Goal: Check status: Check status

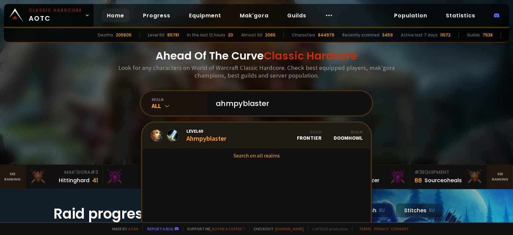
type input "ahmpyblaster"
click at [255, 140] on link "Level 60 Ahmpyblaster Guild Frontier Realm Doomhowl" at bounding box center [256, 135] width 229 height 25
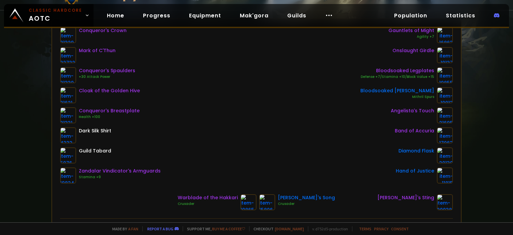
scroll to position [67, 0]
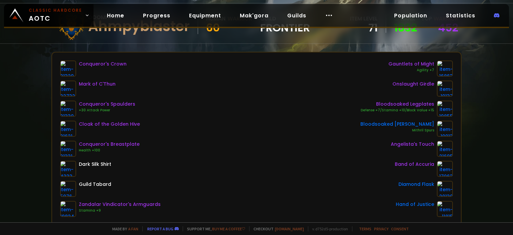
drag, startPoint x: 360, startPoint y: 109, endPoint x: 430, endPoint y: 109, distance: 69.8
click at [430, 109] on div "Conqueror's Crown Mark of C'Thun Conqueror's Spaulders +30 Attack Power Cloak o…" at bounding box center [256, 138] width 393 height 156
copy div "Defense +7/Stamina +10/Block Value +15"
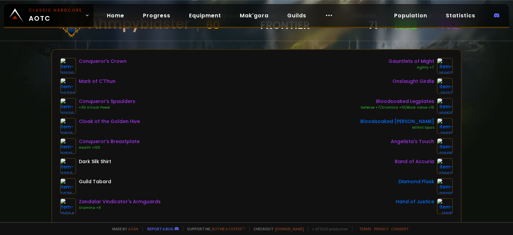
scroll to position [33, 0]
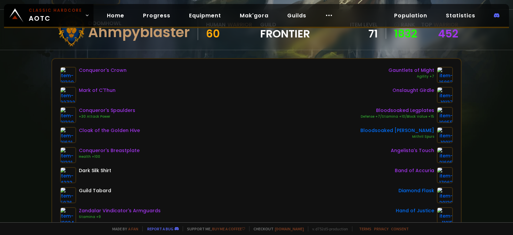
scroll to position [33, 0]
